Goal: Task Accomplishment & Management: Complete application form

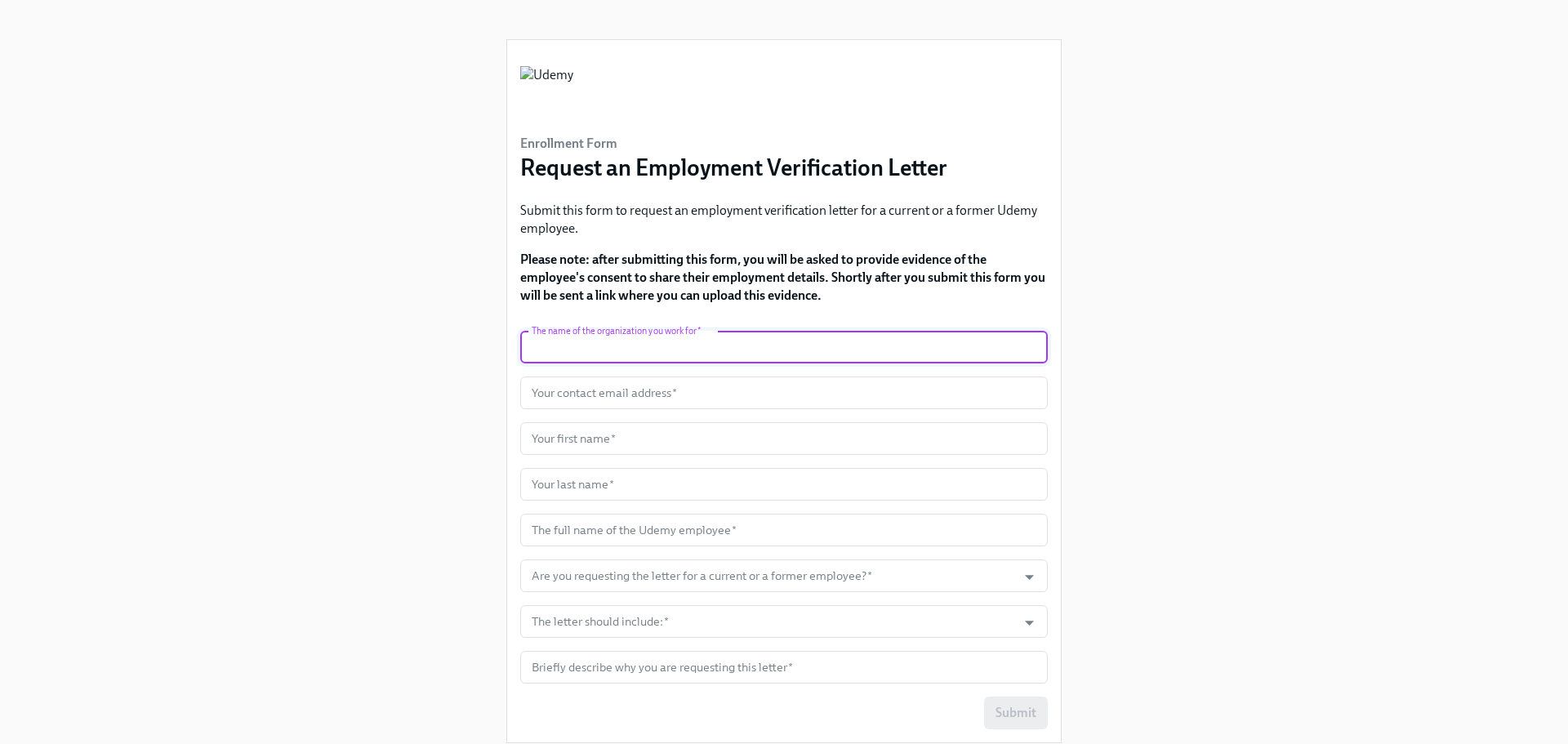
click at [566, 345] on input "text" at bounding box center [784, 347] width 528 height 33
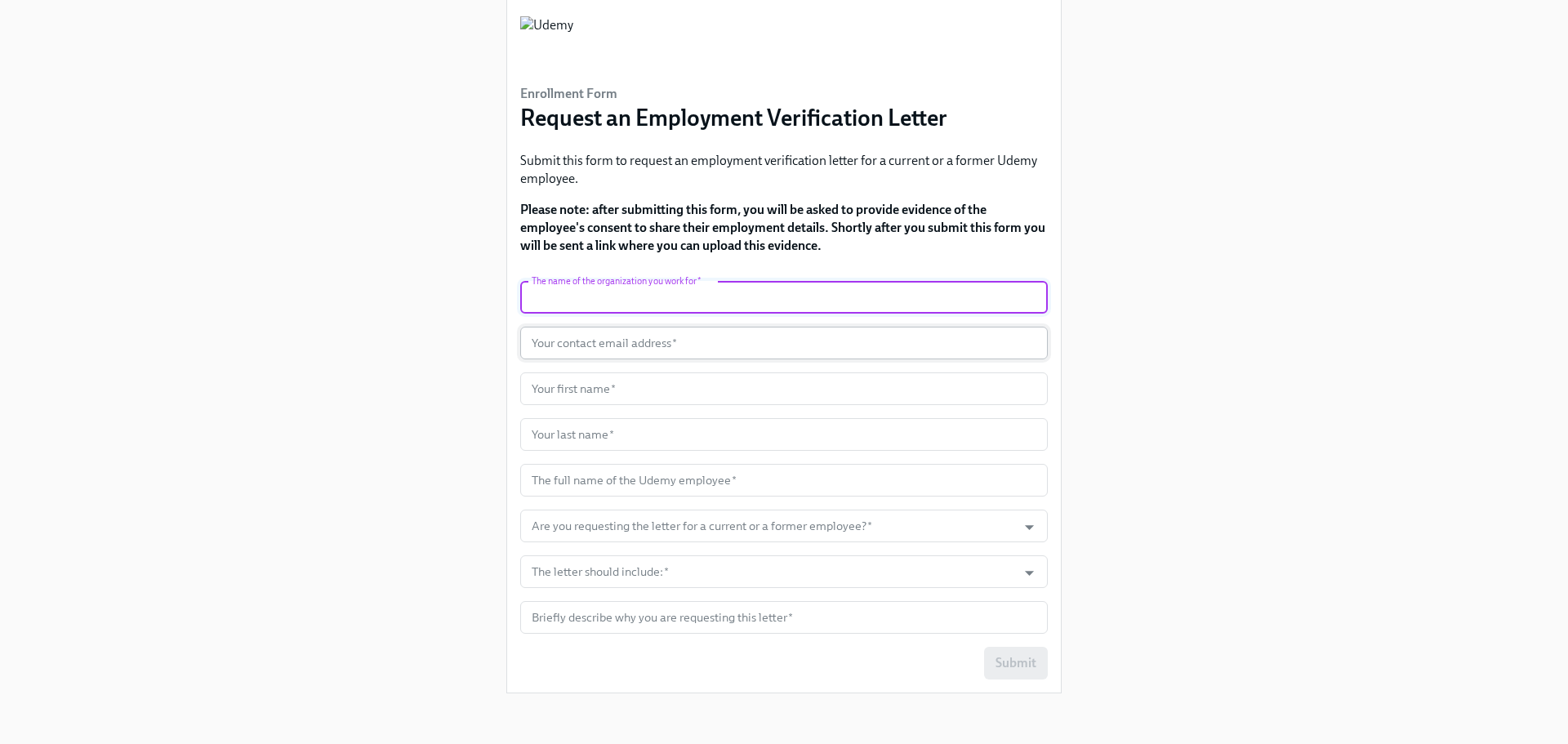
scroll to position [52, 0]
type input "Truework"
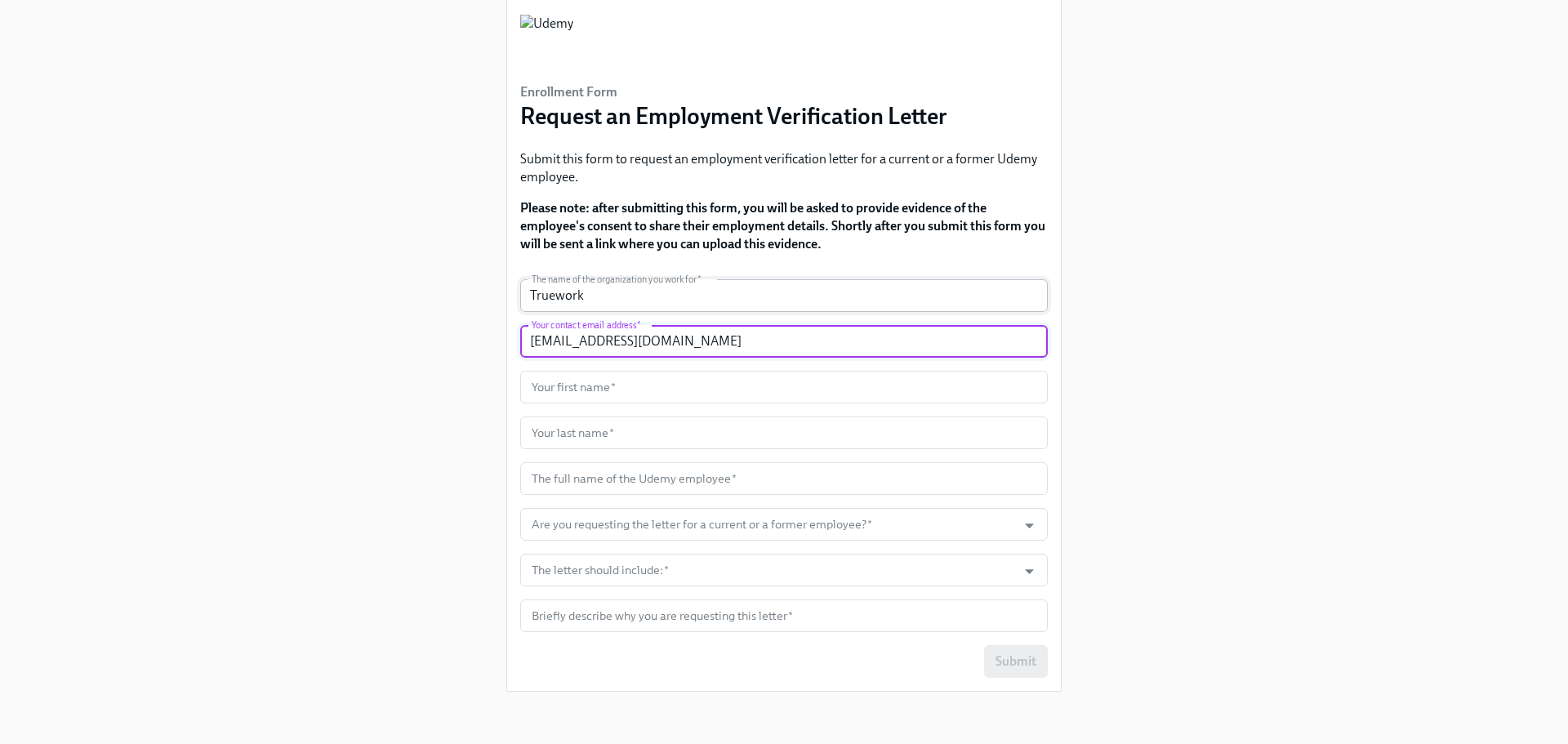
type input "[EMAIL_ADDRESS][DOMAIN_NAME]"
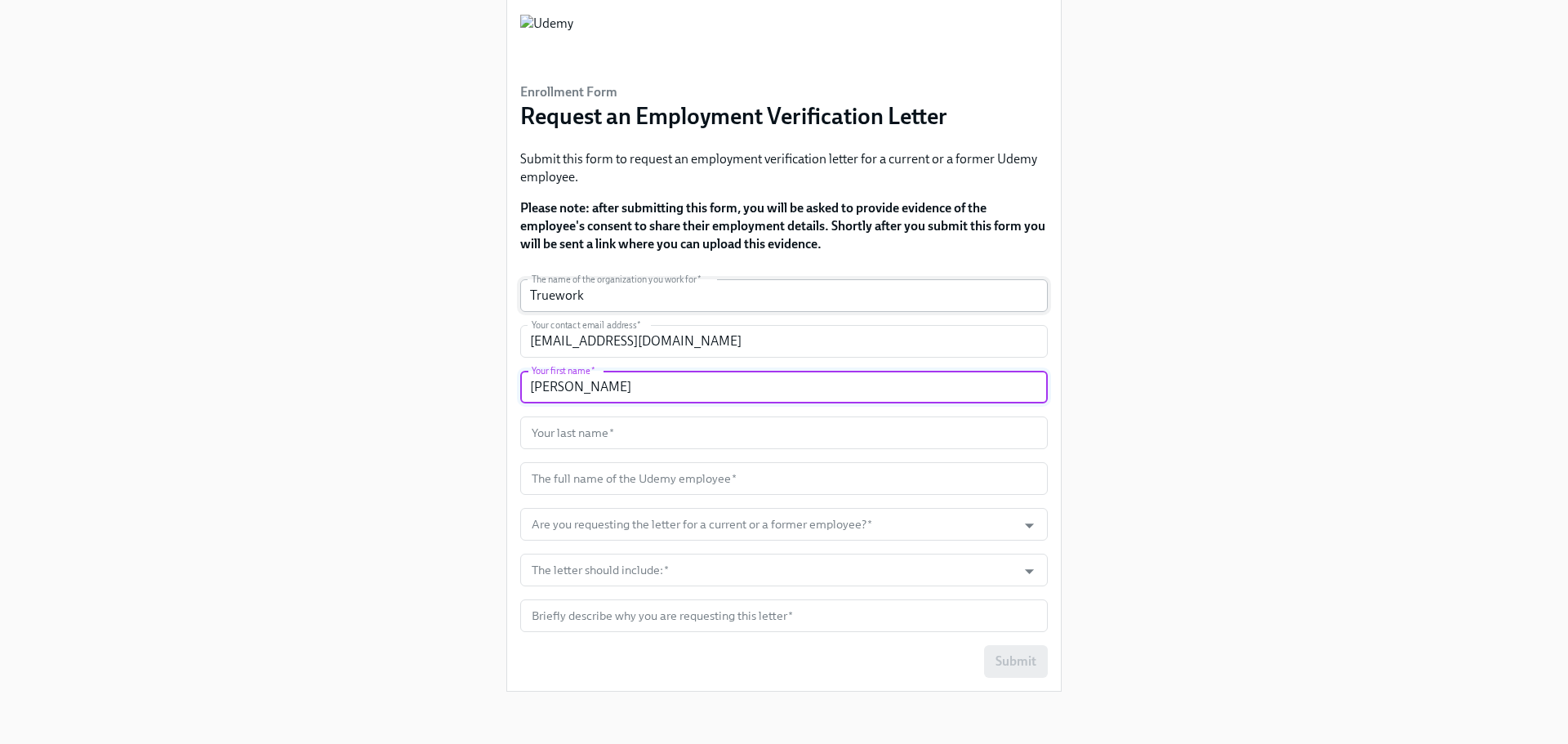
type input "[PERSON_NAME]"
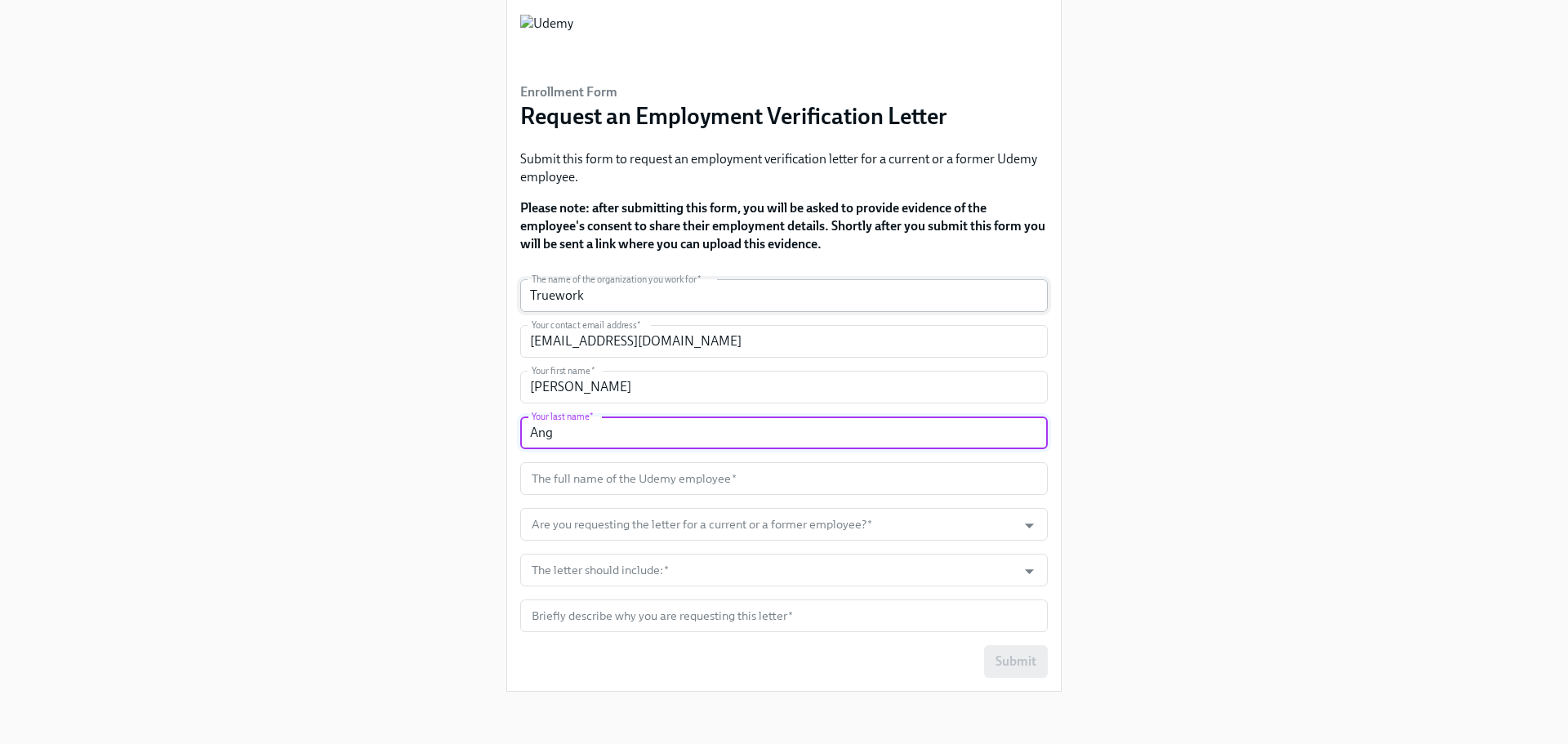
type input "Ang"
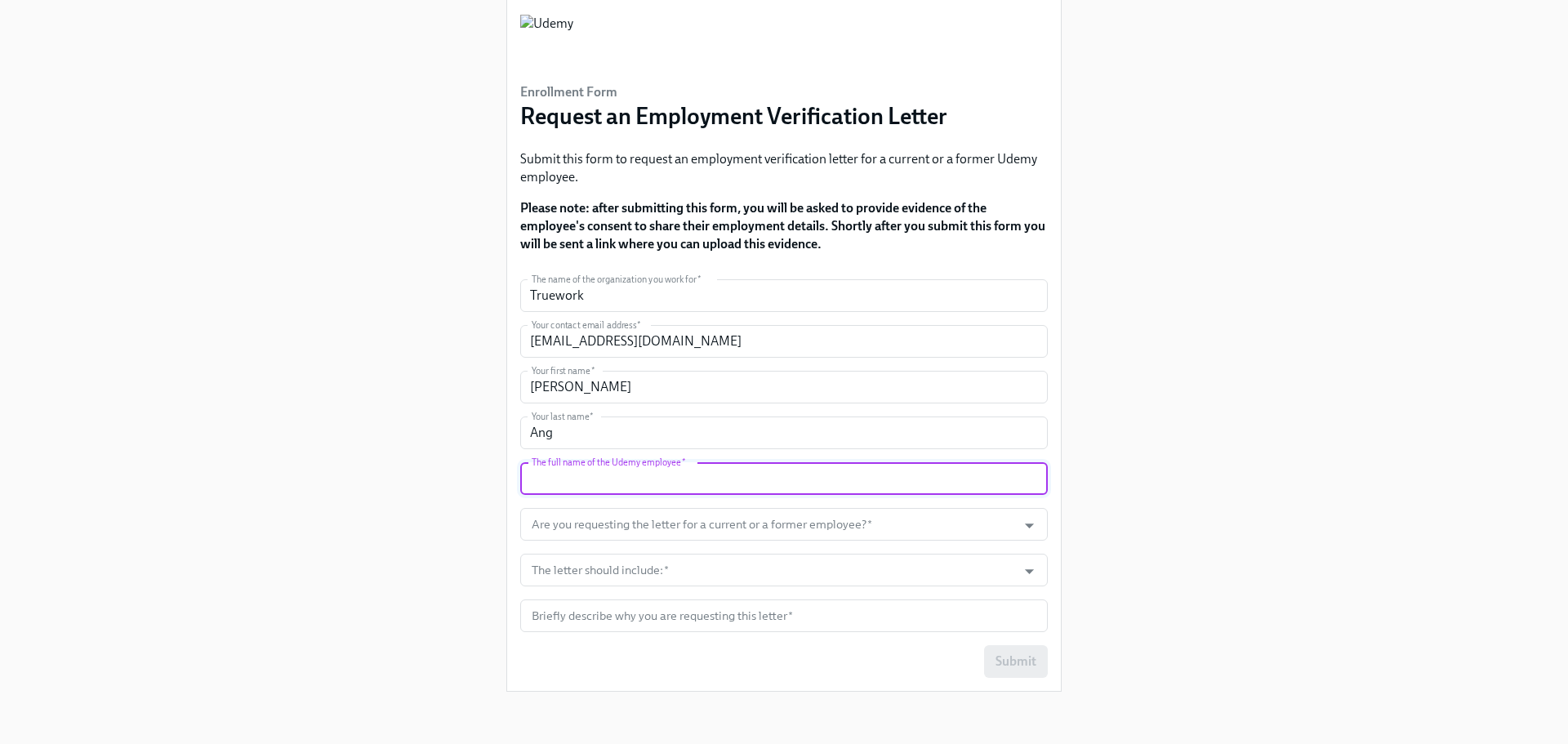
paste input "[PERSON_NAME]"
type input "[PERSON_NAME]"
click at [350, 482] on div "Enrollment Form Request an Employment Verification Letter Submit this form to r…" at bounding box center [784, 326] width 1489 height 756
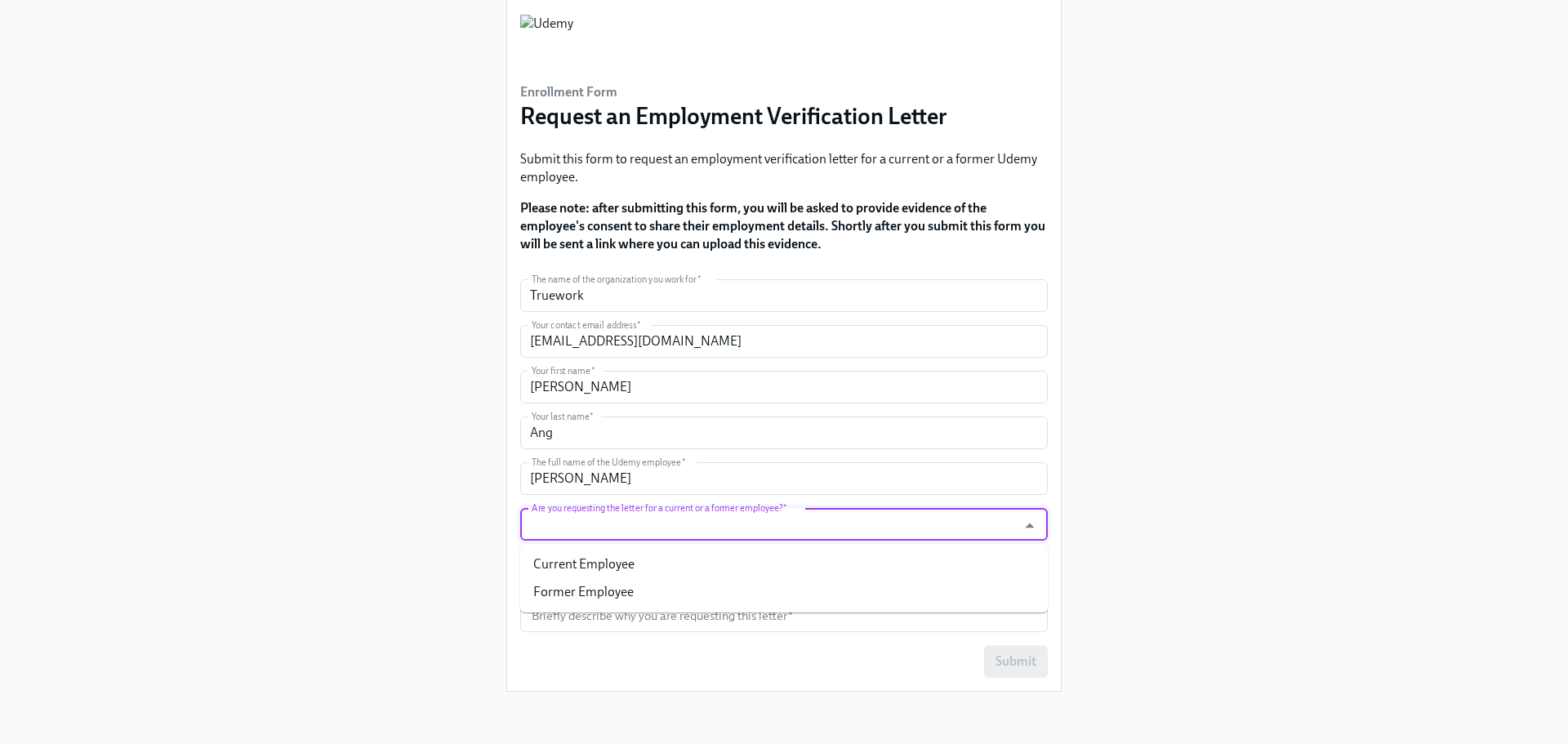
click at [629, 523] on input "Are you requesting the letter for a current or a former employee?   *" at bounding box center [768, 525] width 480 height 33
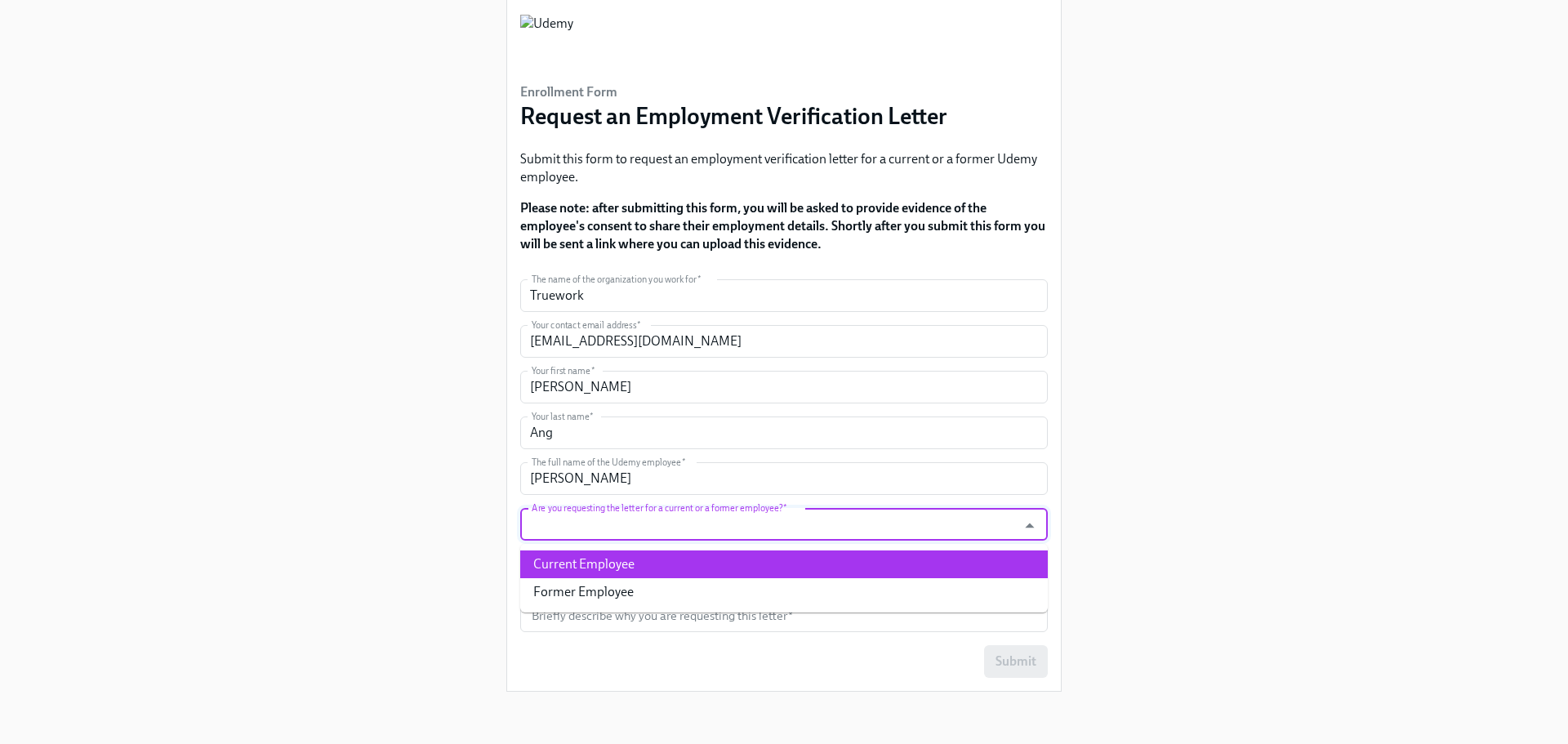
click at [653, 570] on li "Current Employee" at bounding box center [784, 564] width 528 height 28
type input "Current Employee"
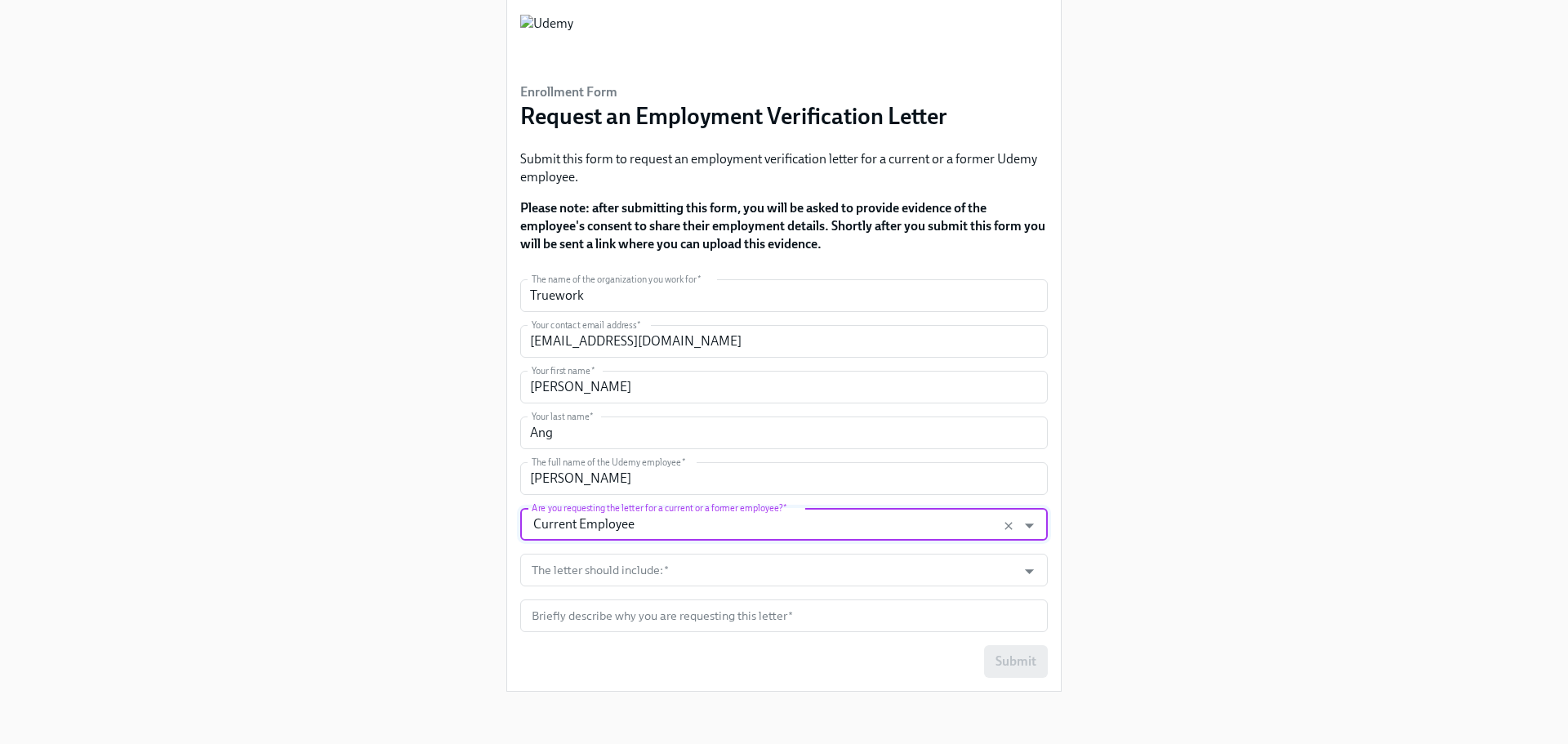
click at [486, 429] on div "Enrollment Form Request an Employment Verification Letter Submit this form to r…" at bounding box center [784, 326] width 1489 height 756
click at [655, 571] on input "The letter should include:   *" at bounding box center [768, 570] width 480 height 33
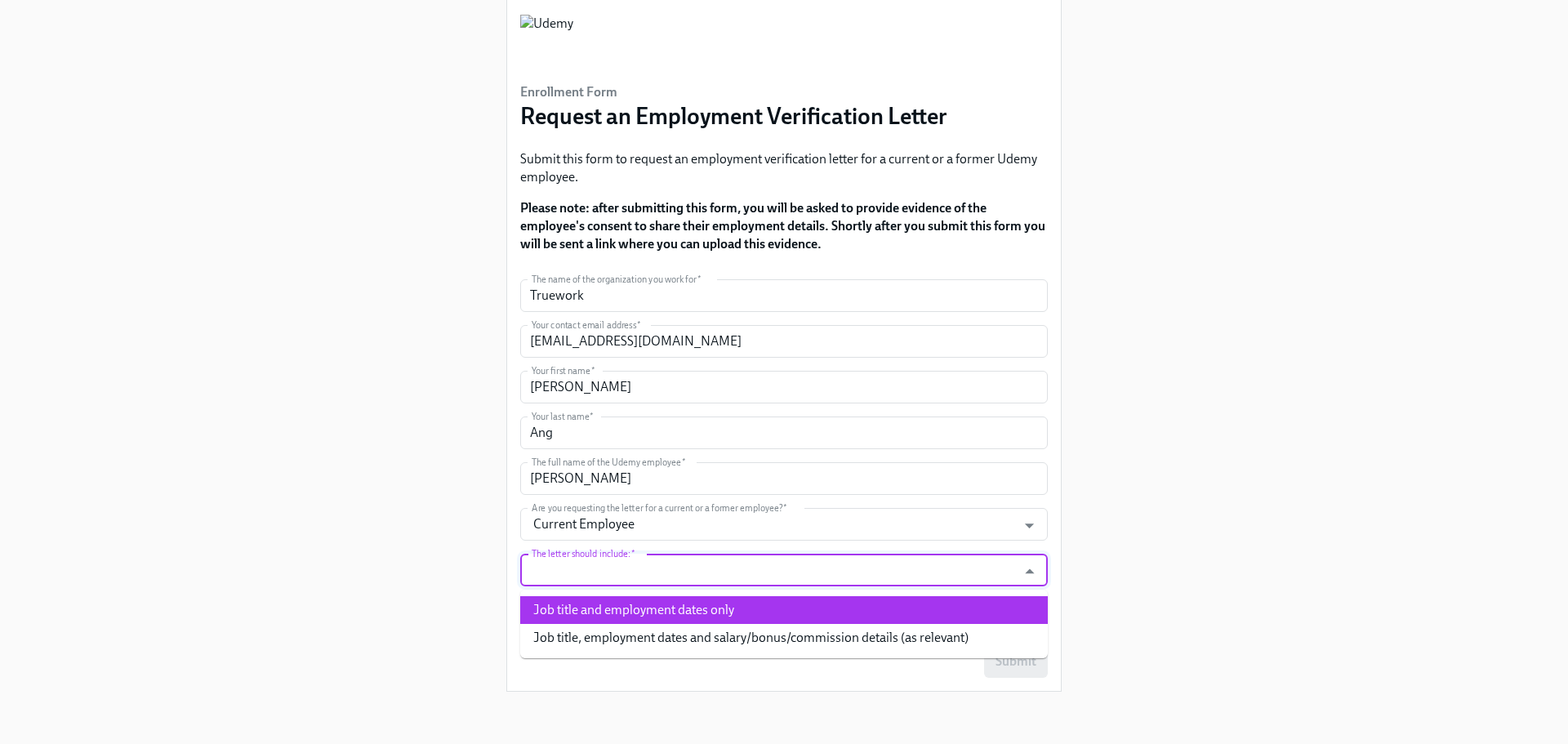
click at [632, 615] on li "Job title and employment dates only" at bounding box center [784, 610] width 528 height 28
type input "Job title and employment dates only"
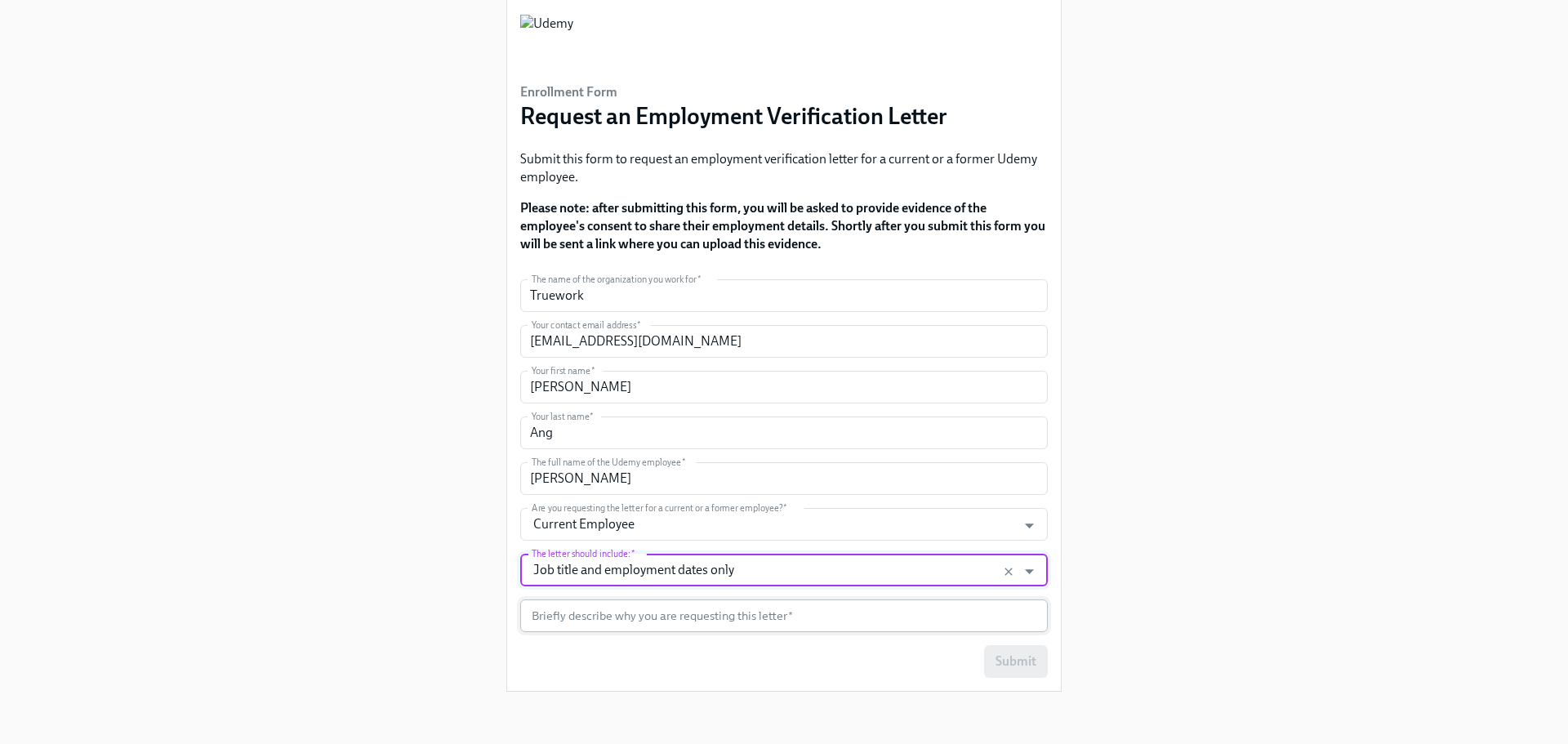
click at [564, 612] on input "text" at bounding box center [784, 616] width 528 height 33
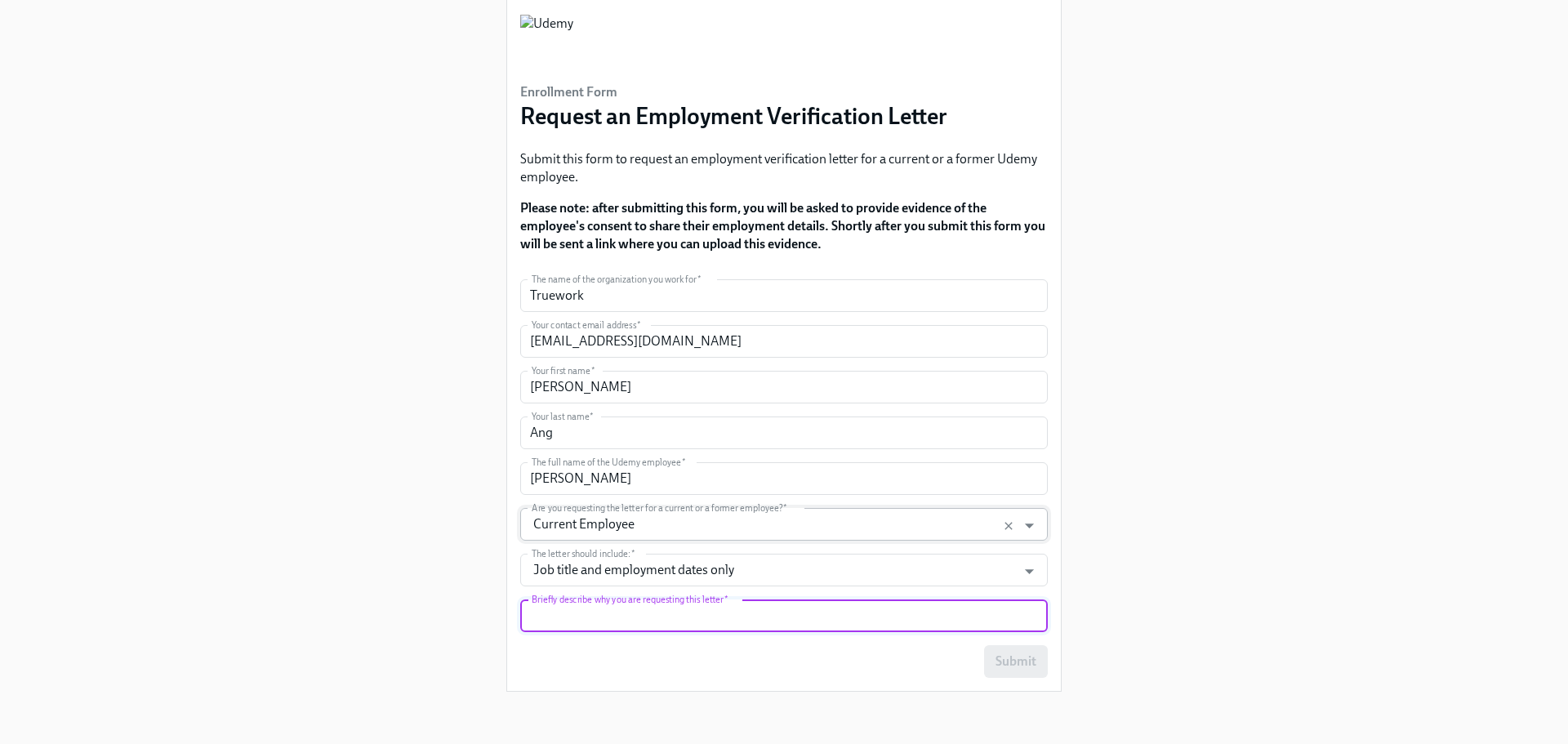
click at [602, 531] on input "Current Employee" at bounding box center [768, 525] width 480 height 33
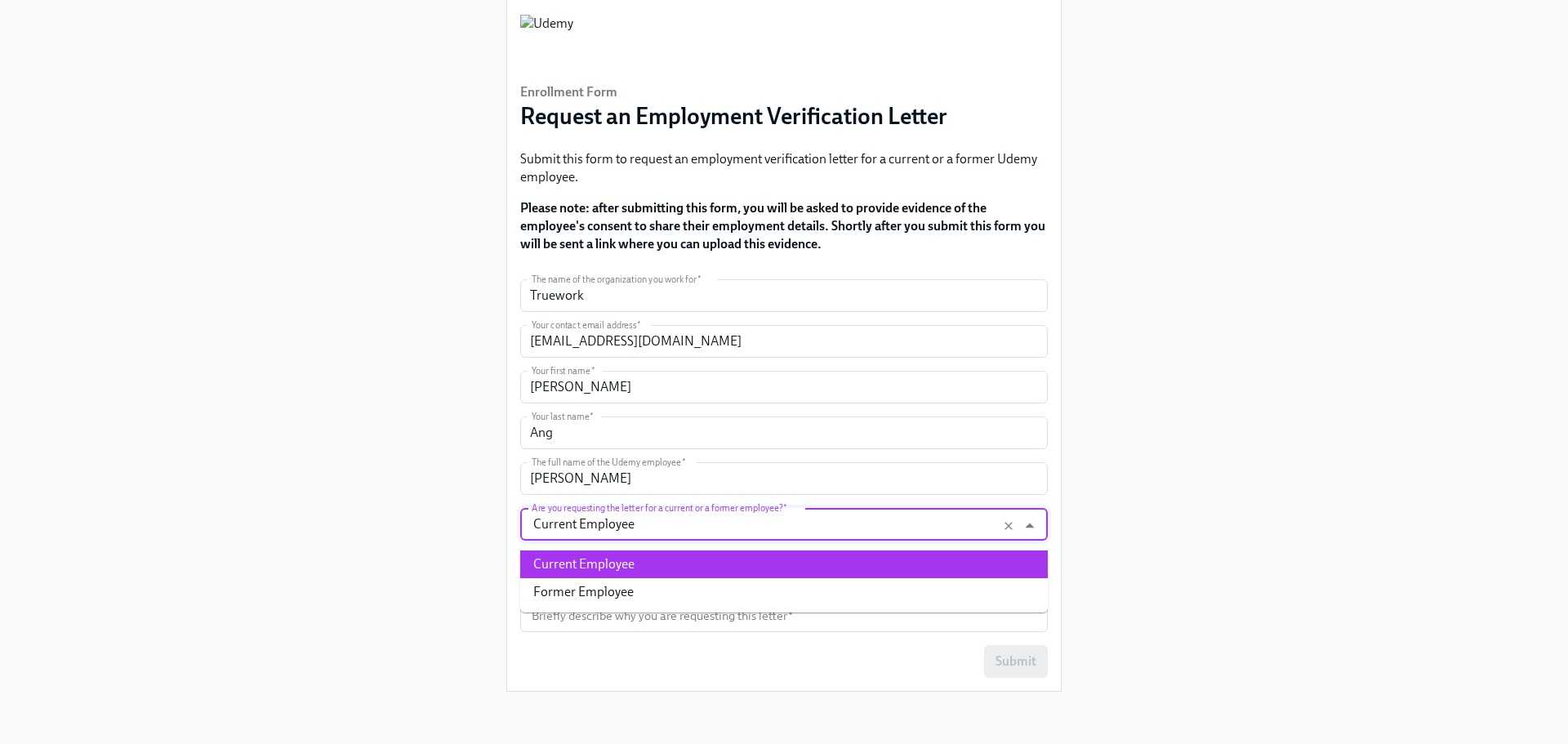
click at [452, 491] on div "Enrollment Form Request an Employment Verification Letter Submit this form to r…" at bounding box center [784, 326] width 1489 height 756
click at [686, 532] on input "Current Employee" at bounding box center [768, 525] width 480 height 33
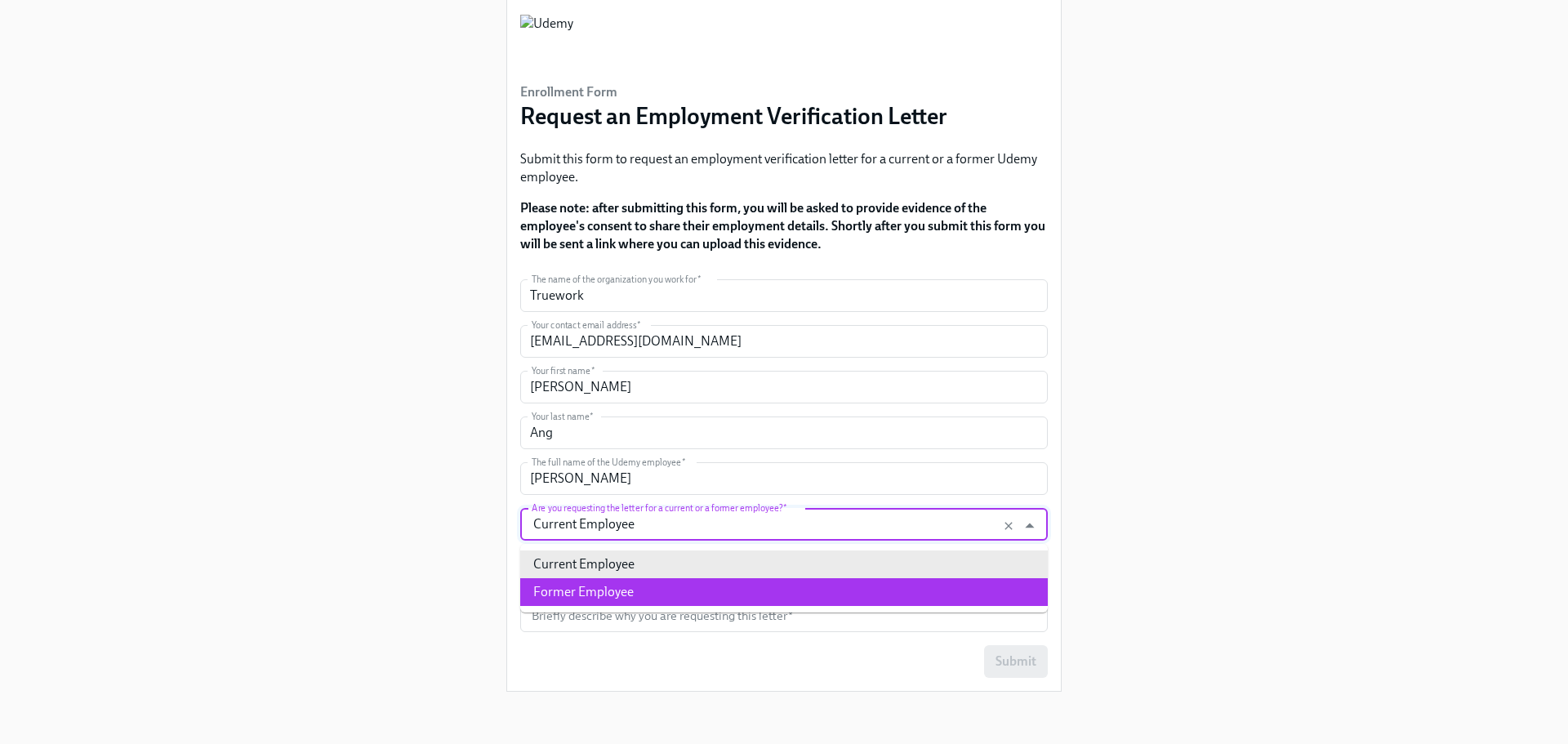
click at [671, 587] on li "Former Employee" at bounding box center [784, 592] width 528 height 28
type input "Former Employee"
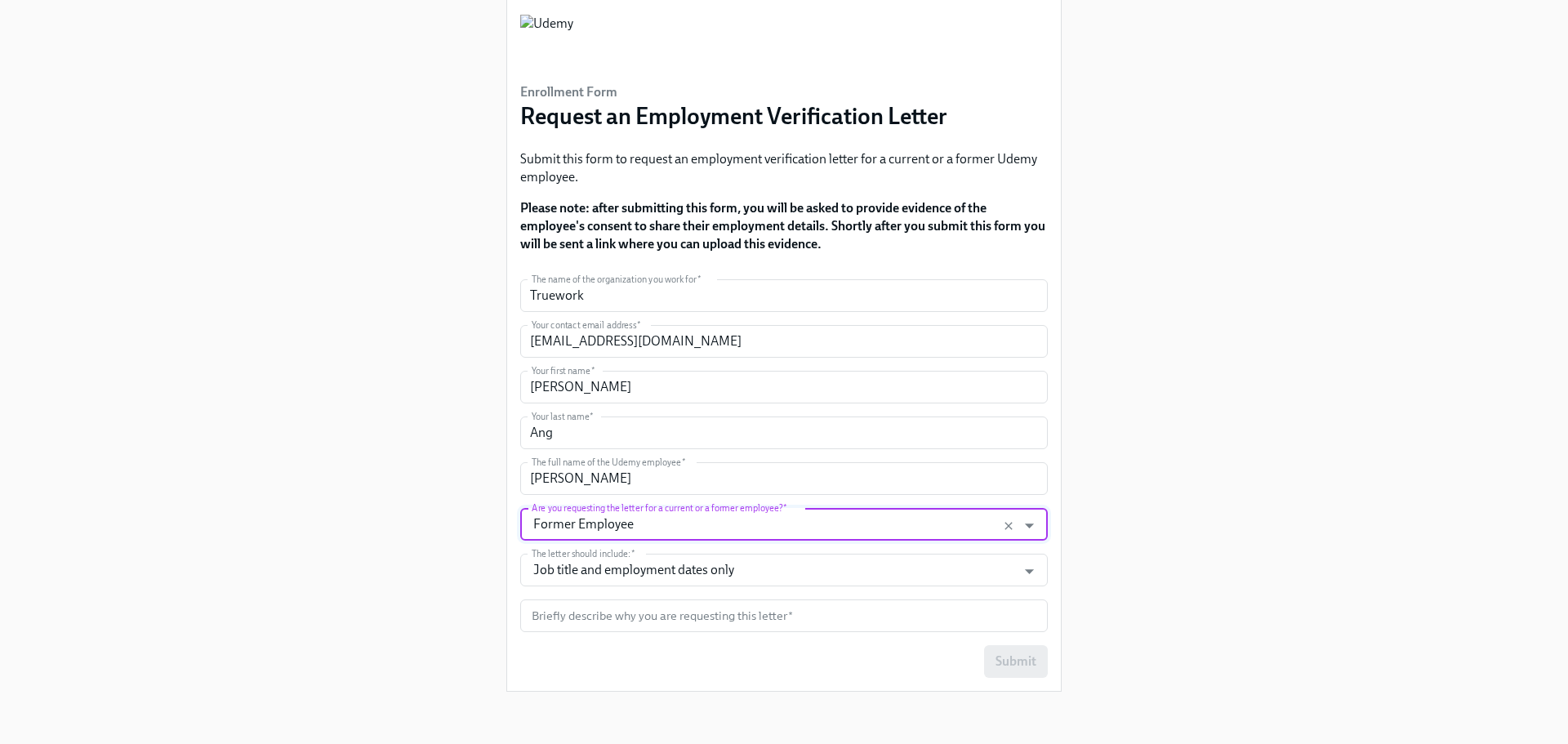
click at [457, 542] on div "Enrollment Form Request an Employment Verification Letter Submit this form to r…" at bounding box center [784, 326] width 1489 height 756
paste input "Background Check"
click at [630, 614] on input "text" at bounding box center [784, 616] width 528 height 33
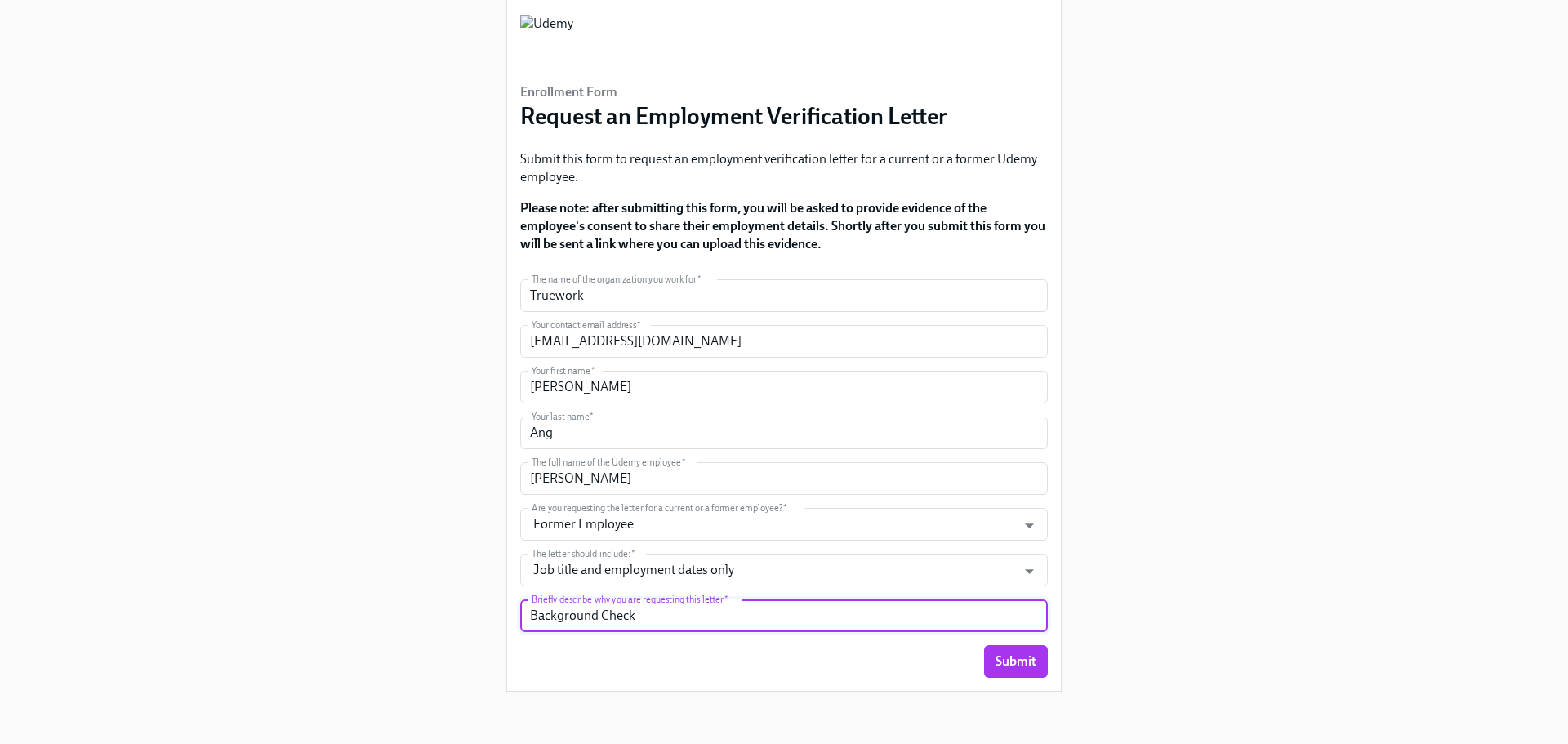
type input "Background Check"
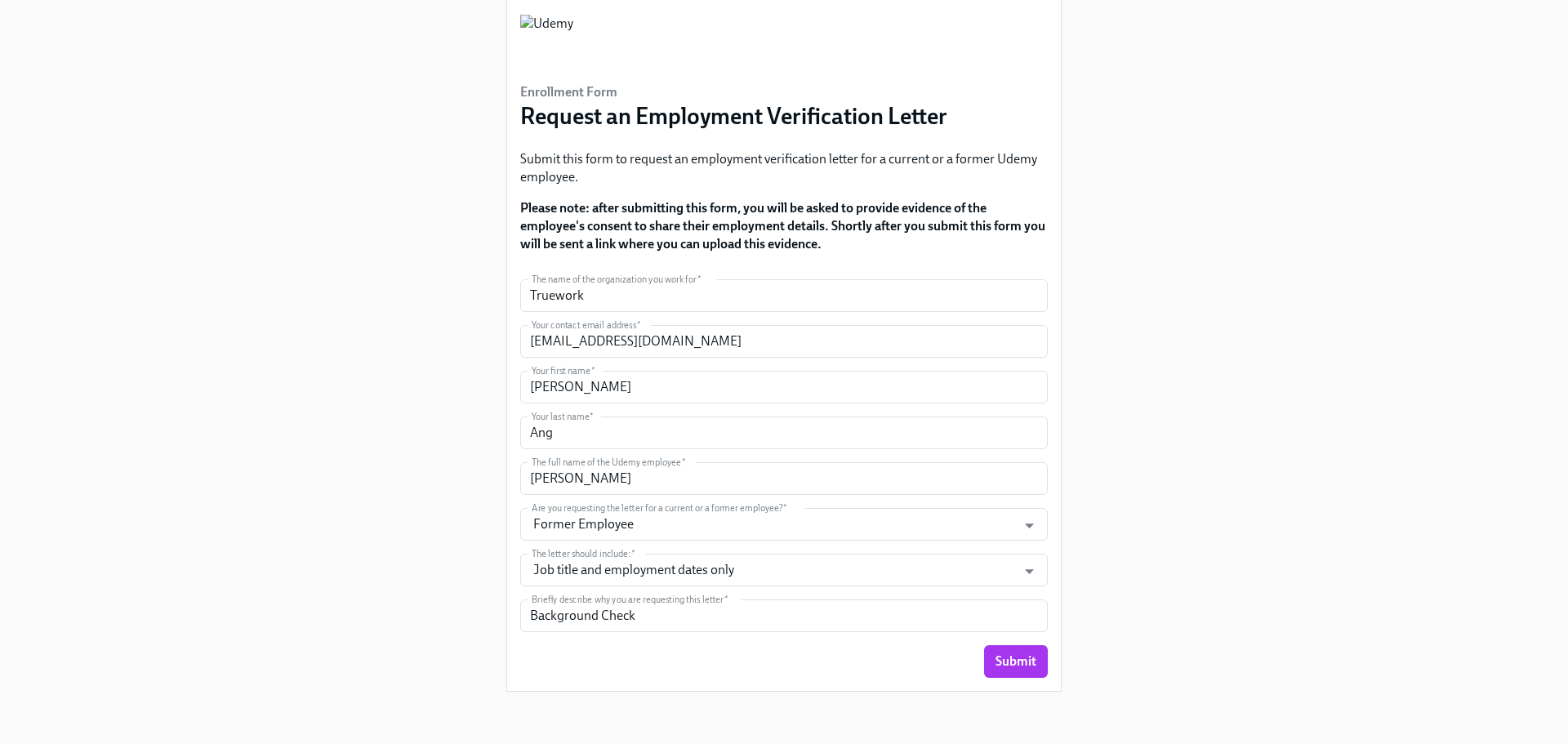
click at [427, 587] on div "Enrollment Form Request an Employment Verification Letter Submit this form to r…" at bounding box center [784, 326] width 1489 height 756
click at [1024, 664] on span "Submit" at bounding box center [1016, 662] width 41 height 16
click at [386, 439] on div "Enrollment Form Request an Employment Verification Letter Submit this form to r…" at bounding box center [784, 326] width 1489 height 756
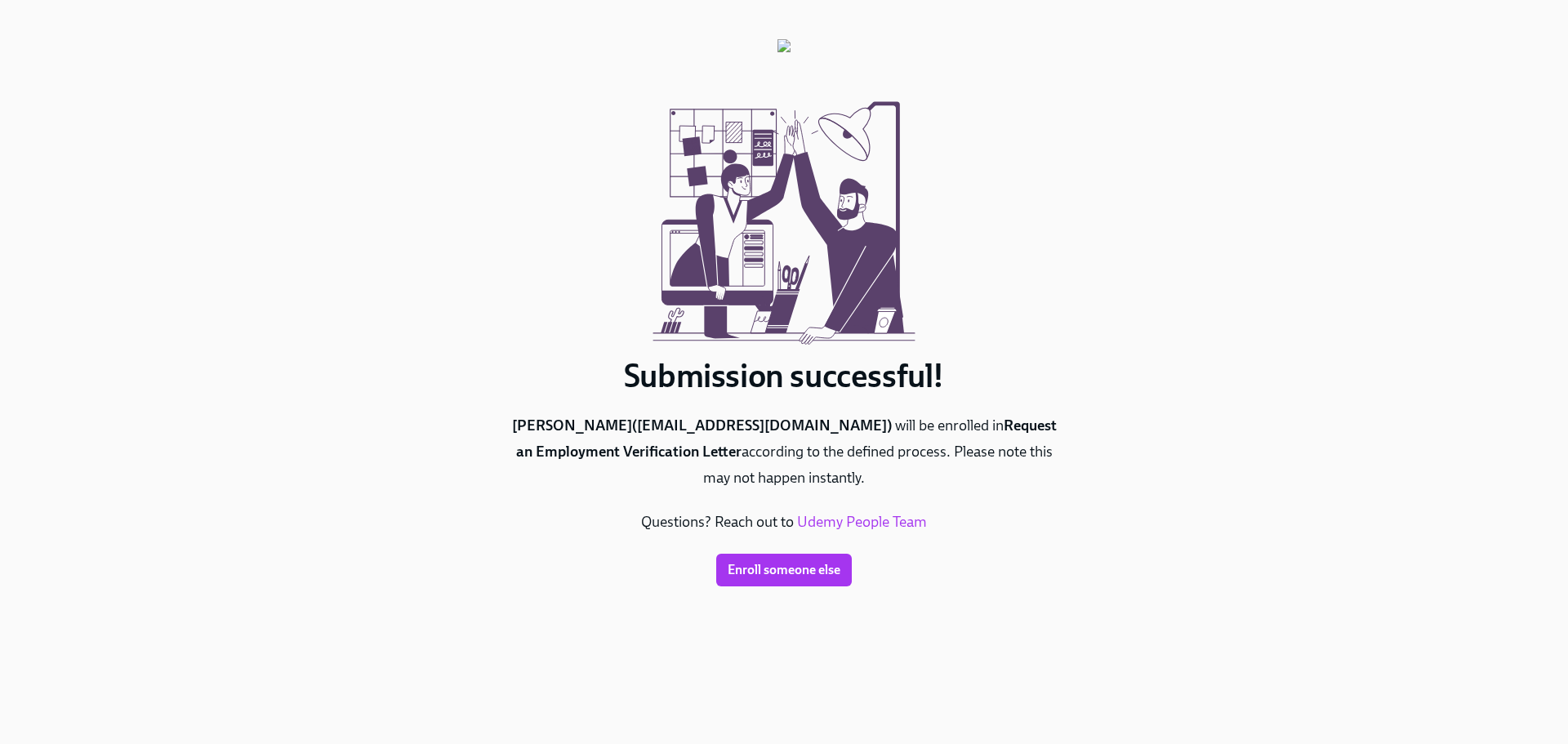
click at [647, 383] on h1 "Submission successful!" at bounding box center [784, 376] width 555 height 39
copy h1 "Submission"
